Goal: Information Seeking & Learning: Learn about a topic

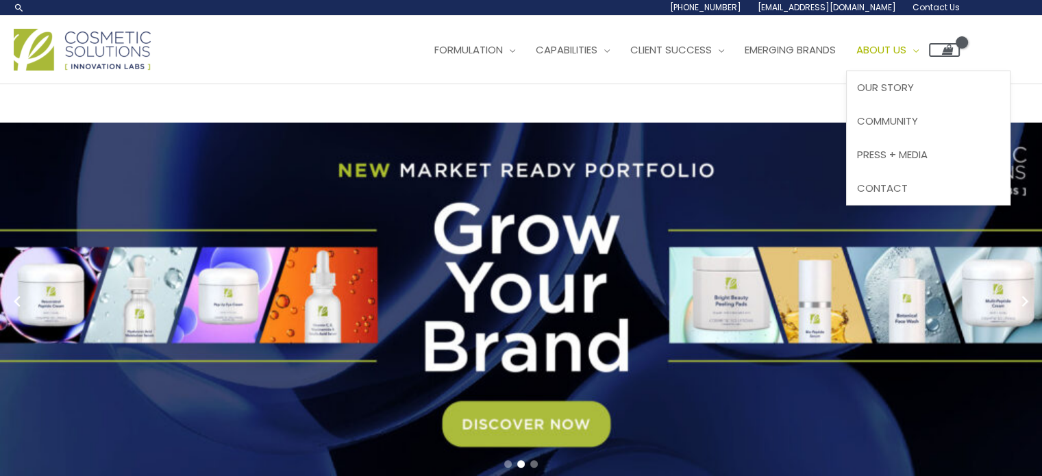
click at [907, 51] on span "About Us" at bounding box center [882, 49] width 50 height 14
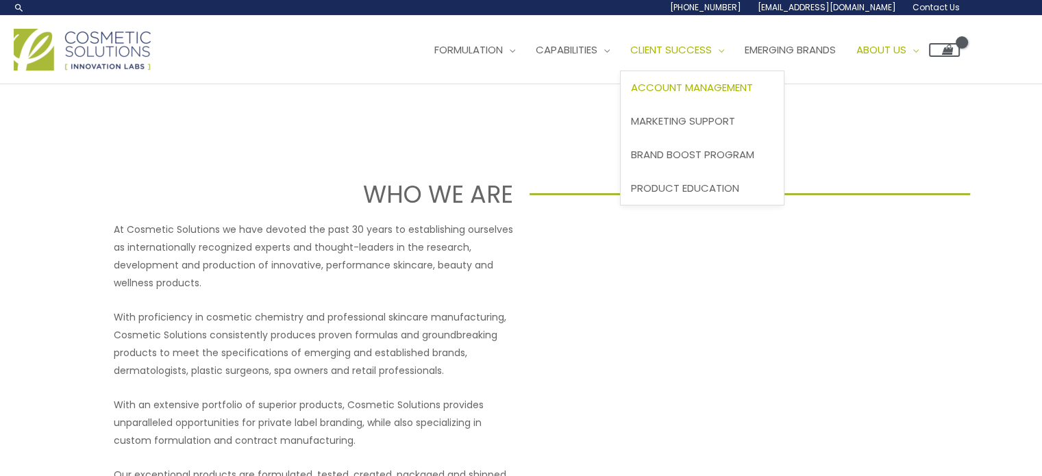
click at [708, 90] on span "Account Management" at bounding box center [692, 87] width 122 height 14
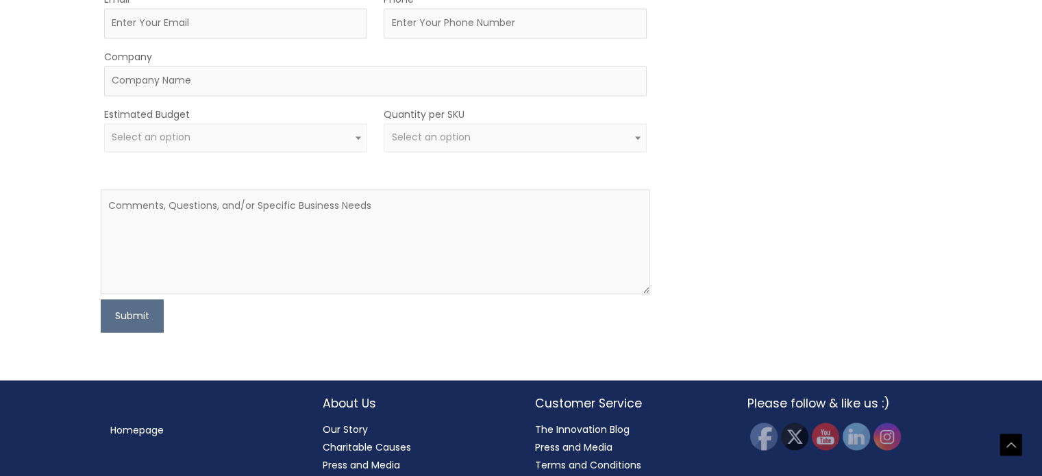
scroll to position [2303, 0]
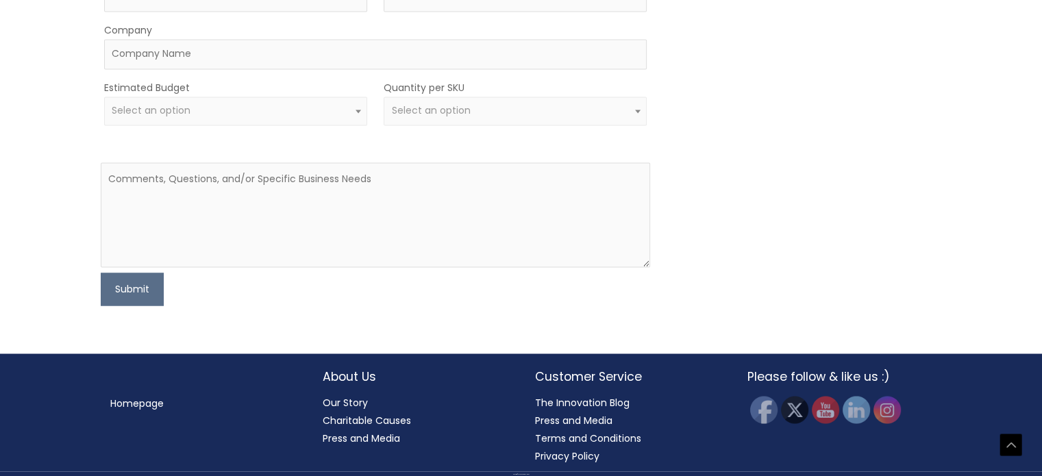
click at [345, 398] on link "Our Story" at bounding box center [345, 402] width 45 height 14
